Goal: Task Accomplishment & Management: Manage account settings

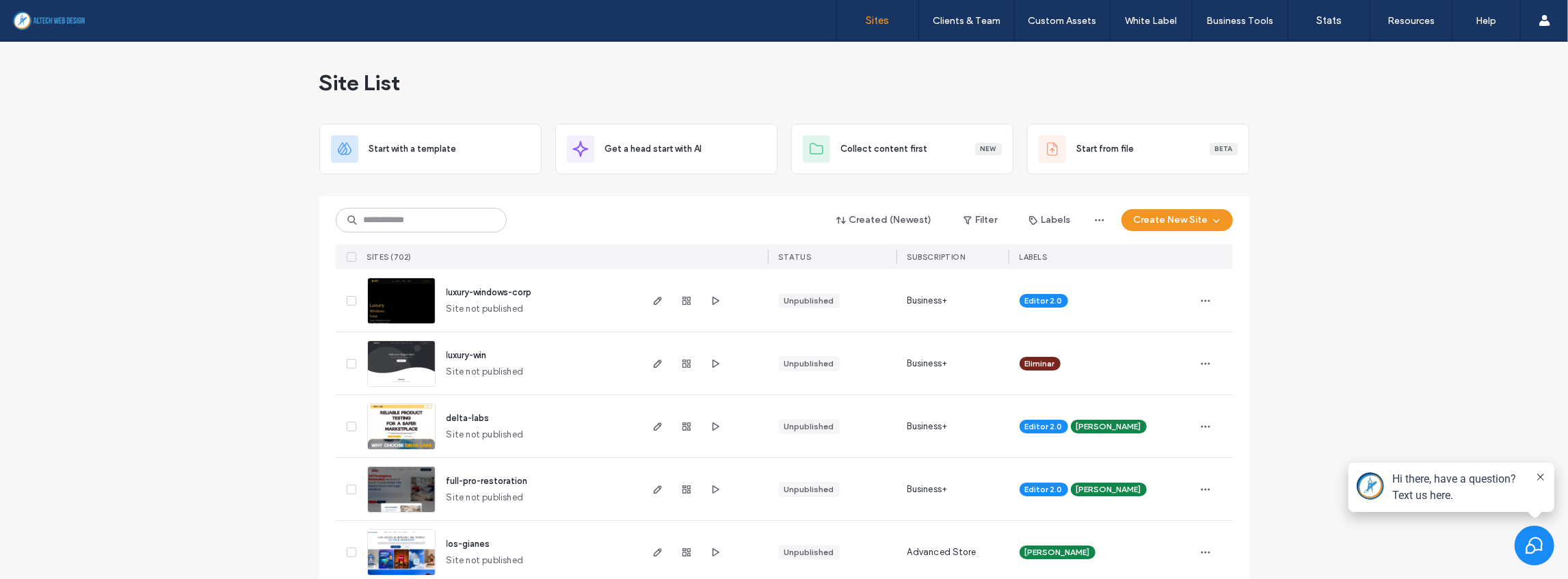
drag, startPoint x: 539, startPoint y: 225, endPoint x: 440, endPoint y: 220, distance: 99.1
click at [535, 224] on div "Created (Newest) Filter Labels Create New Site" at bounding box center [784, 220] width 897 height 26
click at [440, 220] on input at bounding box center [421, 219] width 171 height 25
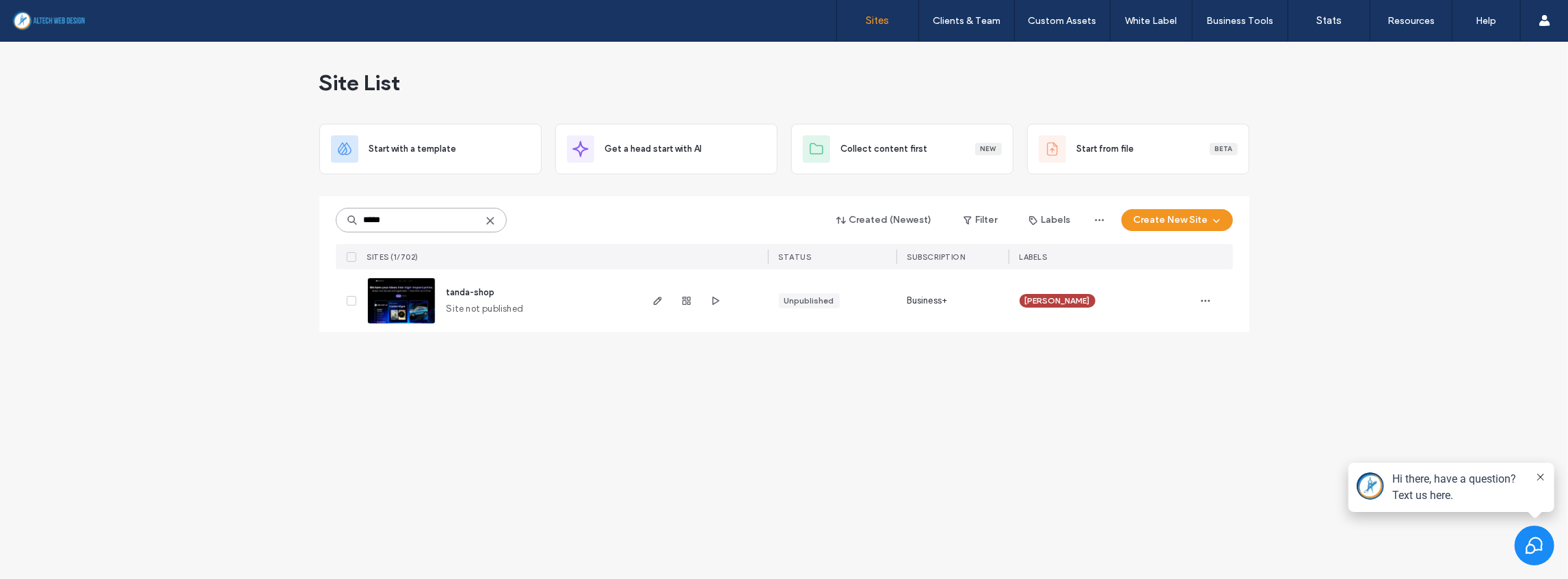
type input "*****"
click at [684, 297] on icon "button" at bounding box center [686, 300] width 11 height 11
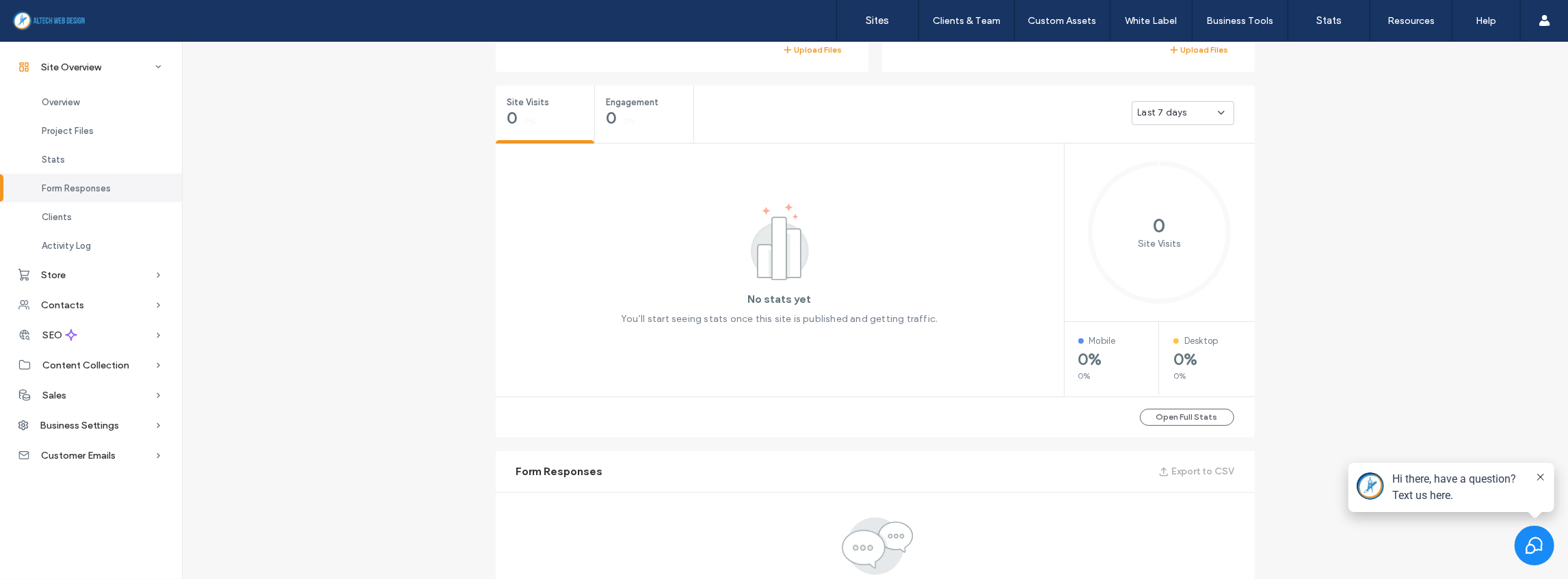
scroll to position [273, 0]
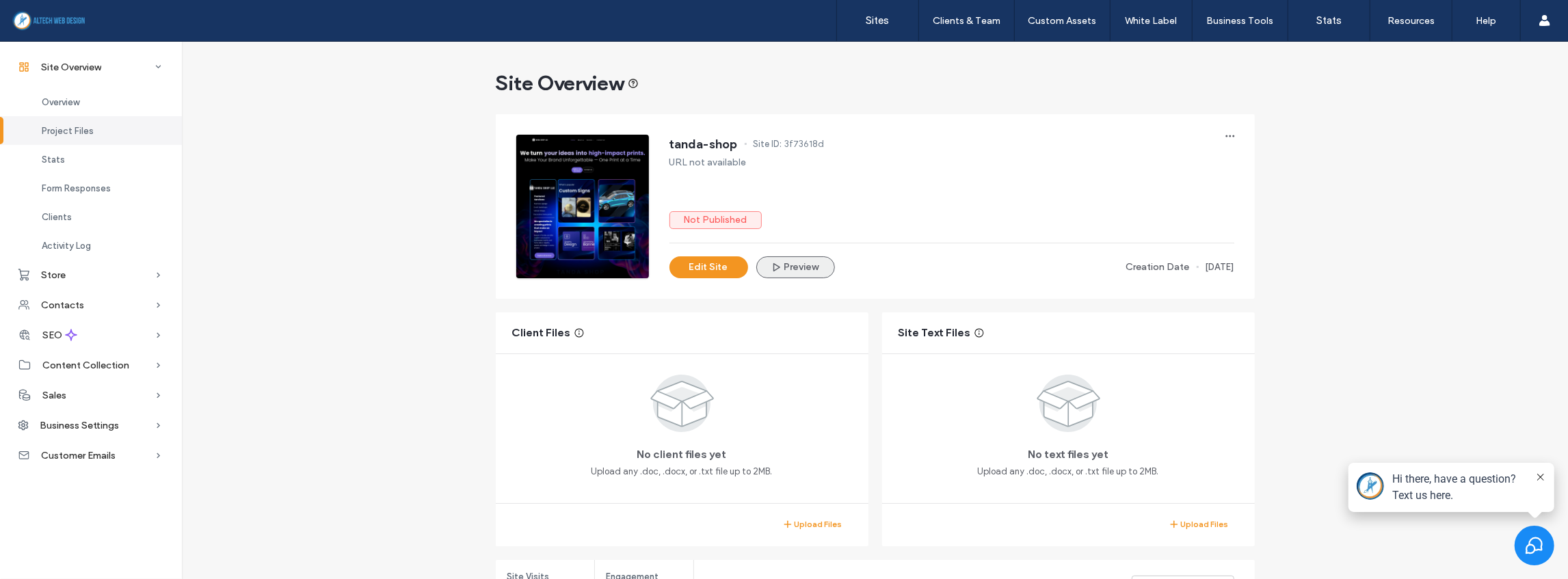
click at [784, 262] on button "Preview" at bounding box center [795, 267] width 78 height 22
click at [777, 266] on span "button" at bounding box center [778, 266] width 14 height 19
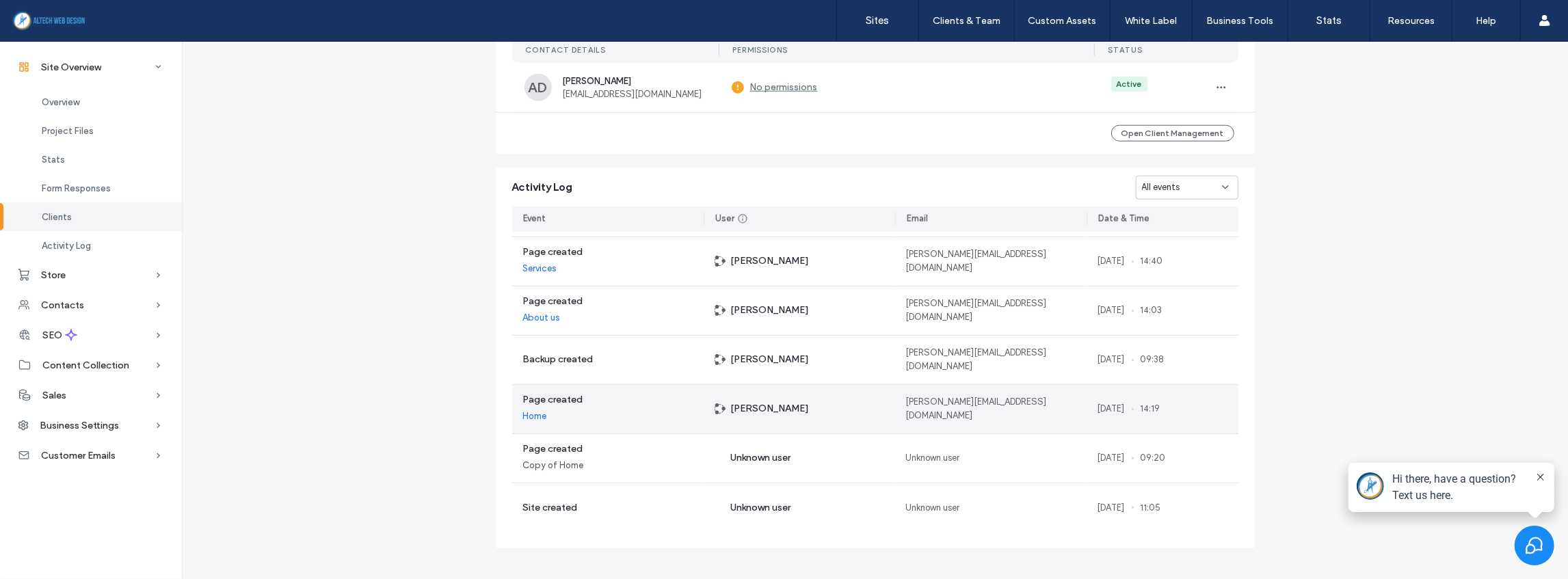
scroll to position [1172, 0]
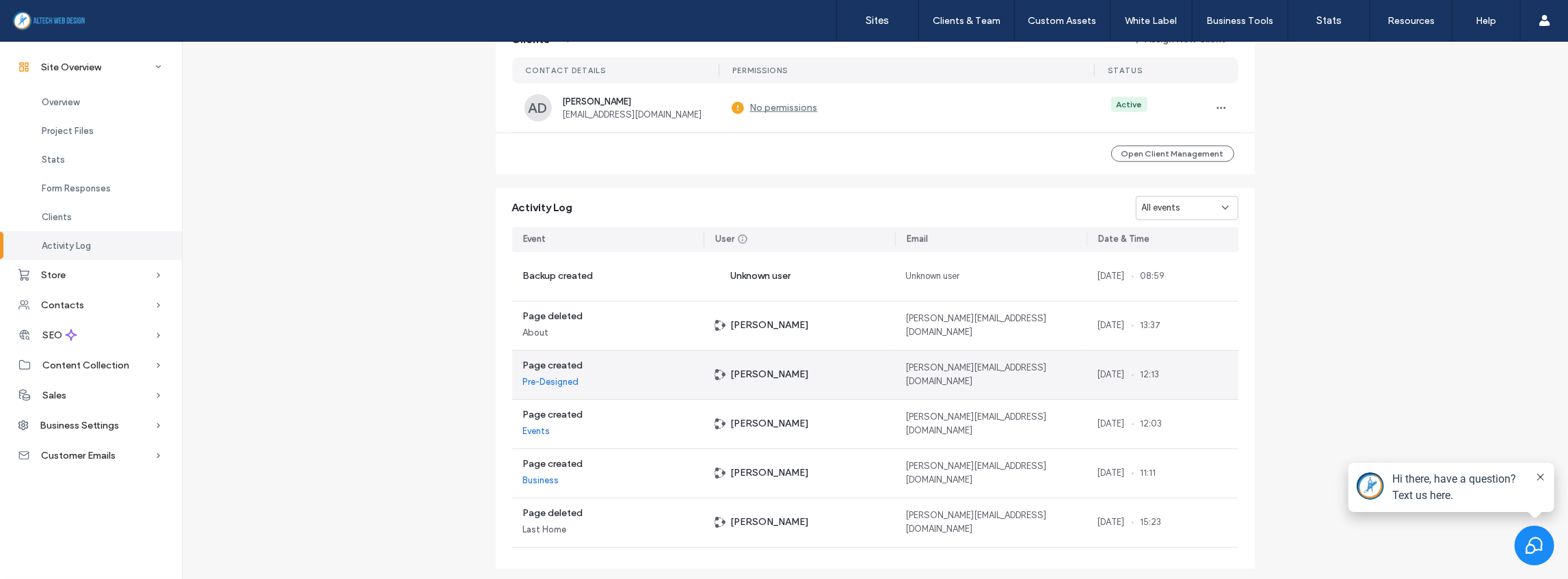
scroll to position [1126, 0]
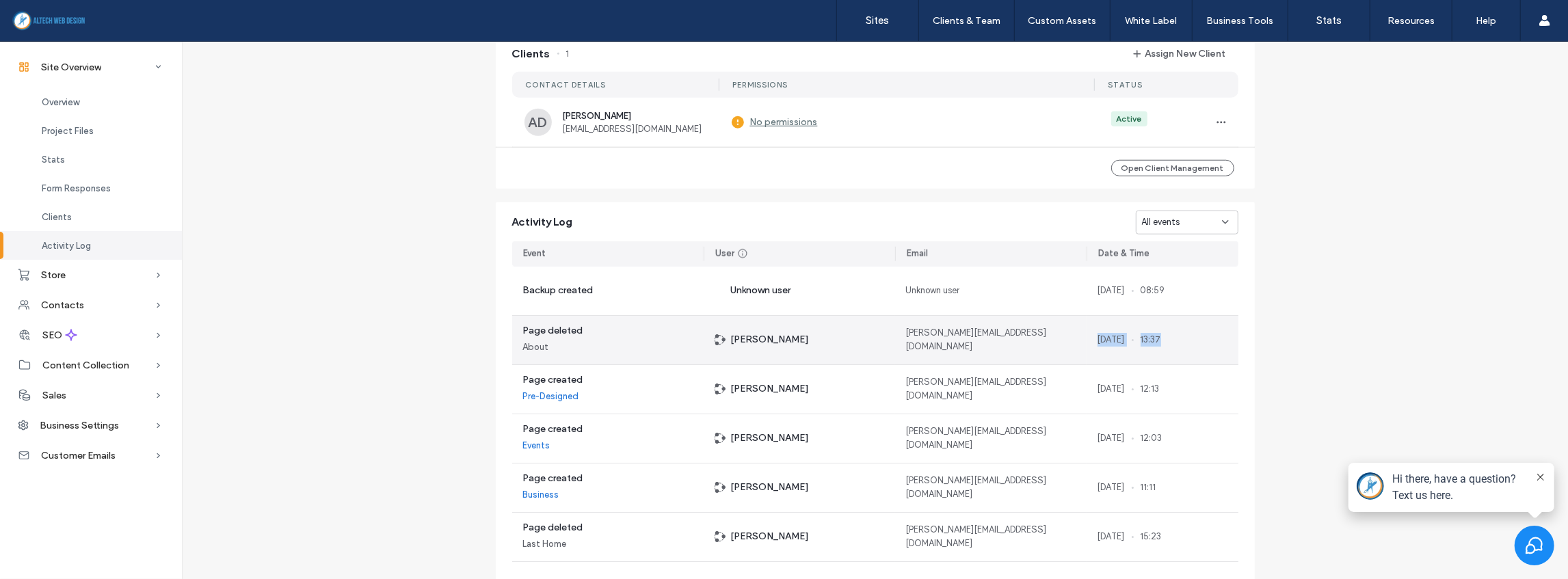
drag, startPoint x: 1094, startPoint y: 339, endPoint x: 1185, endPoint y: 338, distance: 91.0
click at [1185, 338] on div "[DATE] 13:37" at bounding box center [1163, 340] width 152 height 49
copy div "[DATE] 13:37"
